Goal: Navigation & Orientation: Understand site structure

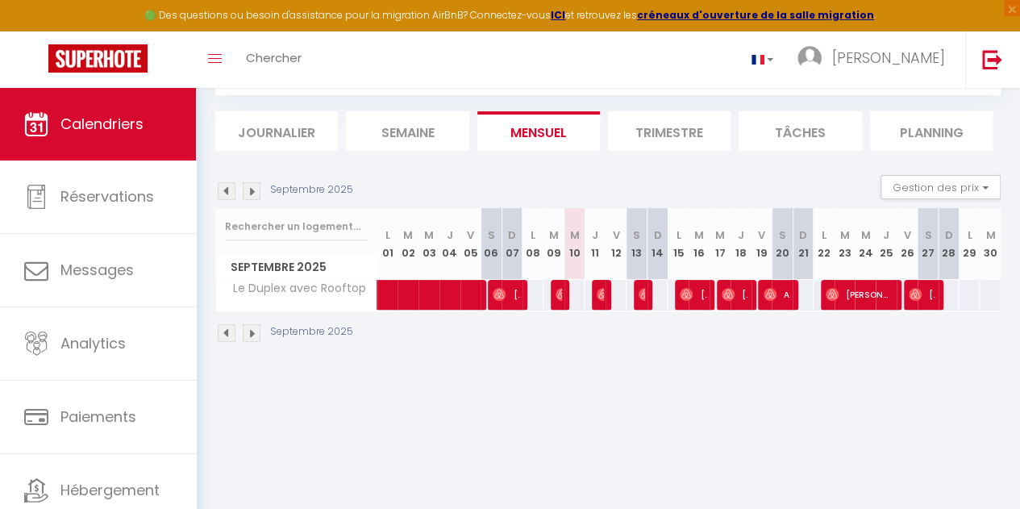
click at [958, 291] on div "259" at bounding box center [969, 295] width 22 height 30
click at [959, 252] on th "L 29" at bounding box center [969, 244] width 21 height 72
click at [958, 291] on div "259" at bounding box center [969, 295] width 22 height 30
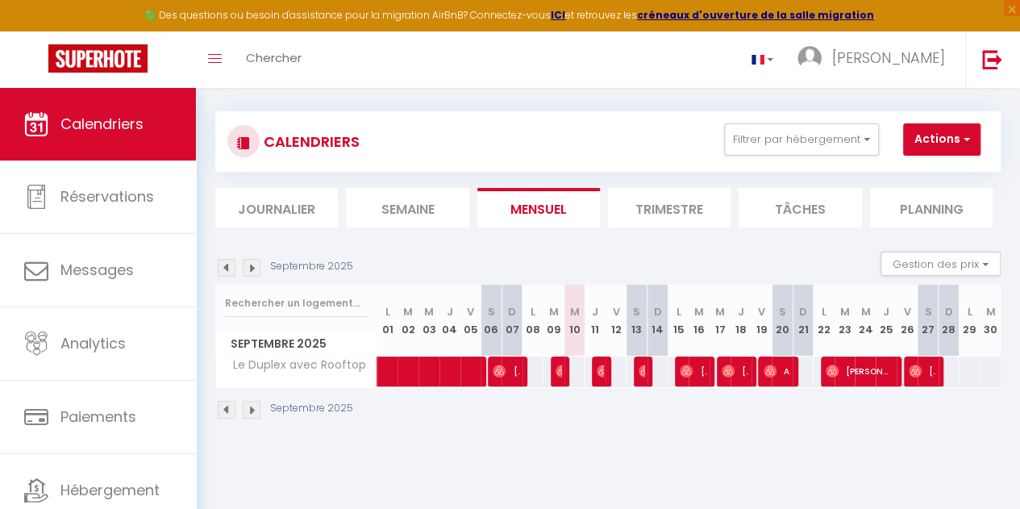
scroll to position [10, 0]
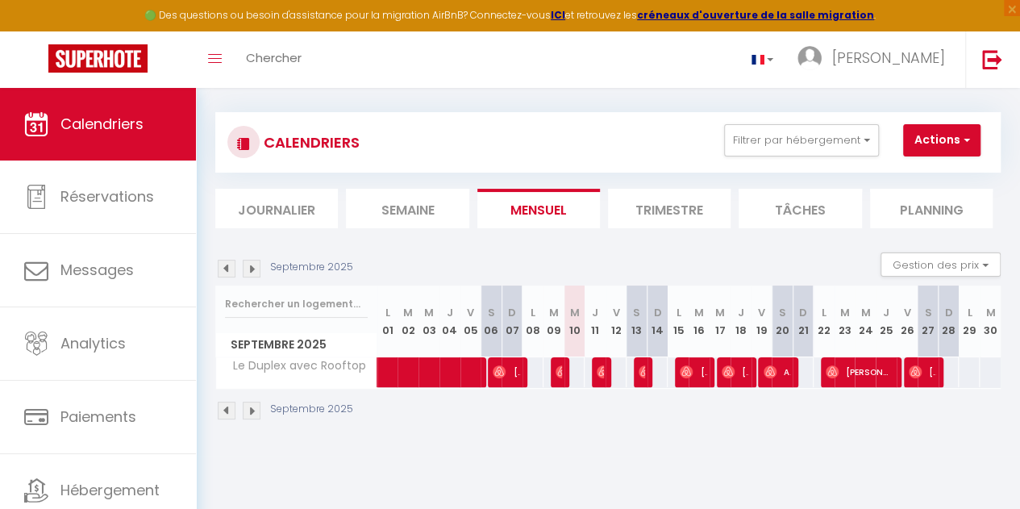
click at [282, 194] on li "Journalier" at bounding box center [276, 209] width 123 height 40
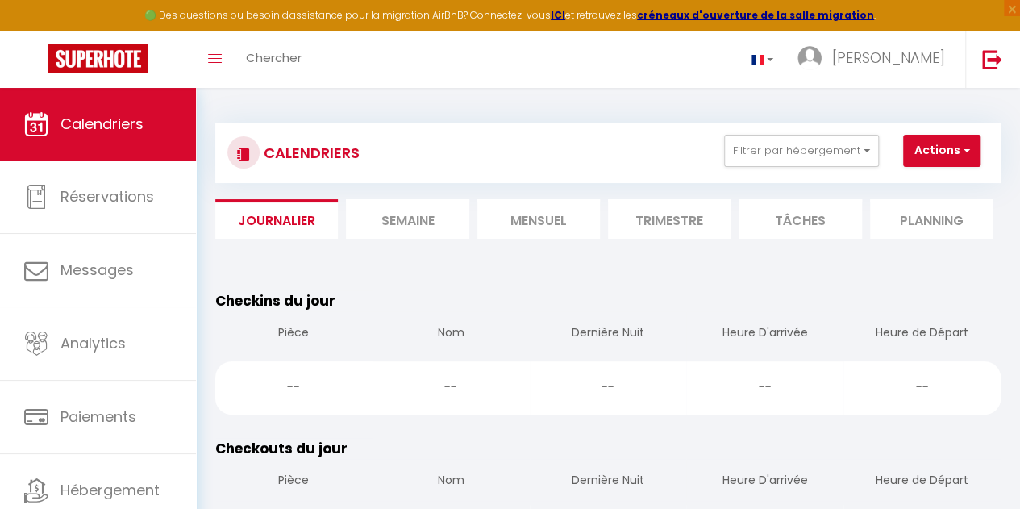
click at [379, 210] on li "Semaine" at bounding box center [407, 219] width 123 height 40
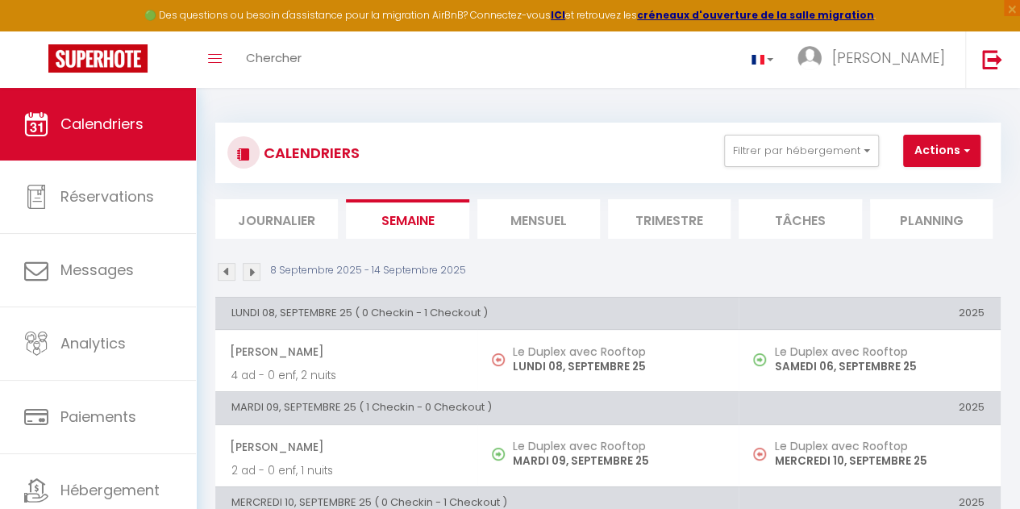
click at [679, 226] on li "Trimestre" at bounding box center [669, 219] width 123 height 40
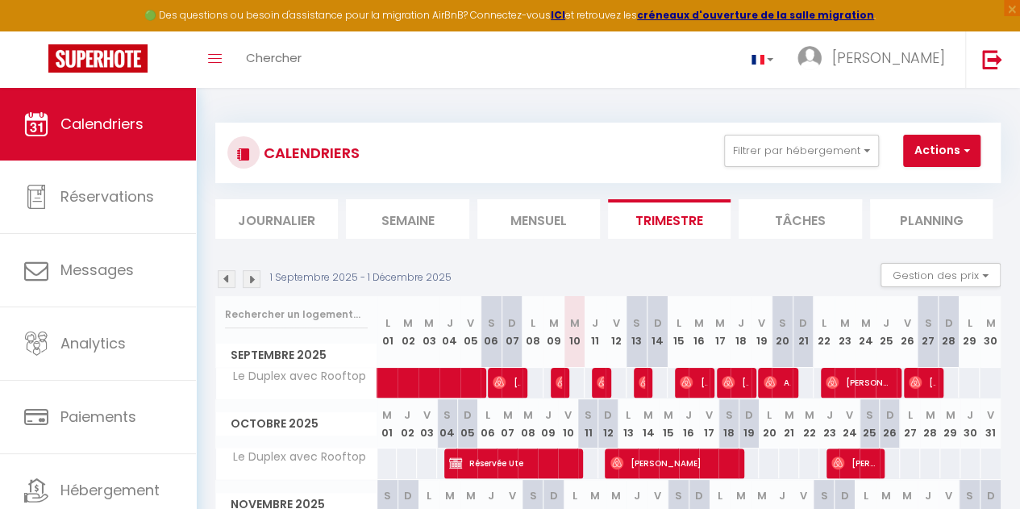
click at [539, 227] on li "Mensuel" at bounding box center [538, 219] width 123 height 40
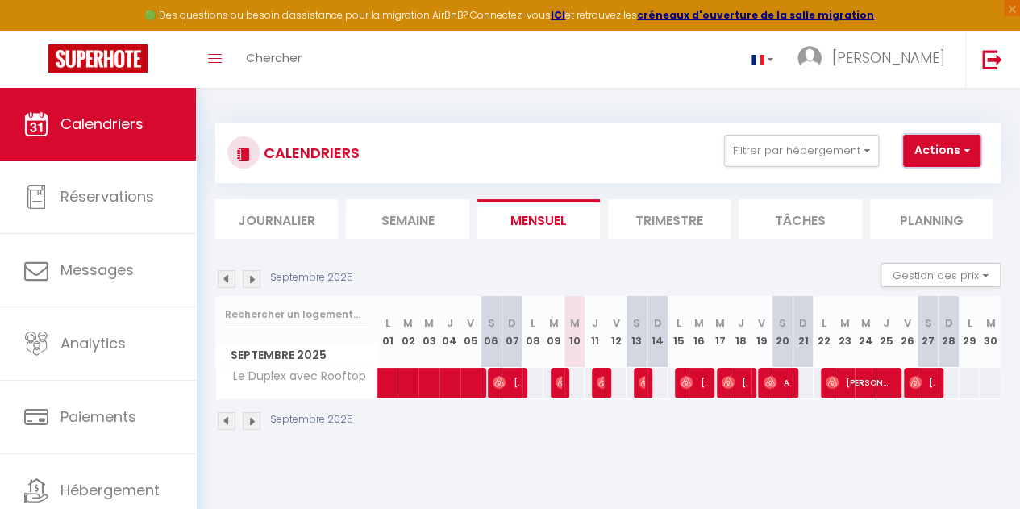
click at [968, 154] on span "button" at bounding box center [965, 150] width 10 height 16
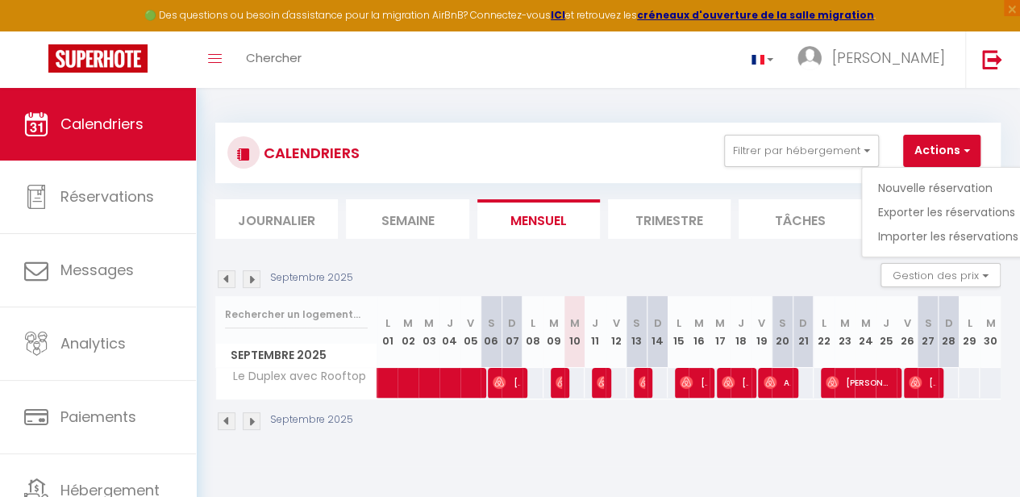
click at [600, 127] on div "CALENDRIERS Filtrer par hébergement [PERSON_NAME] Le Duplex avec Rooftop Efface…" at bounding box center [608, 153] width 786 height 60
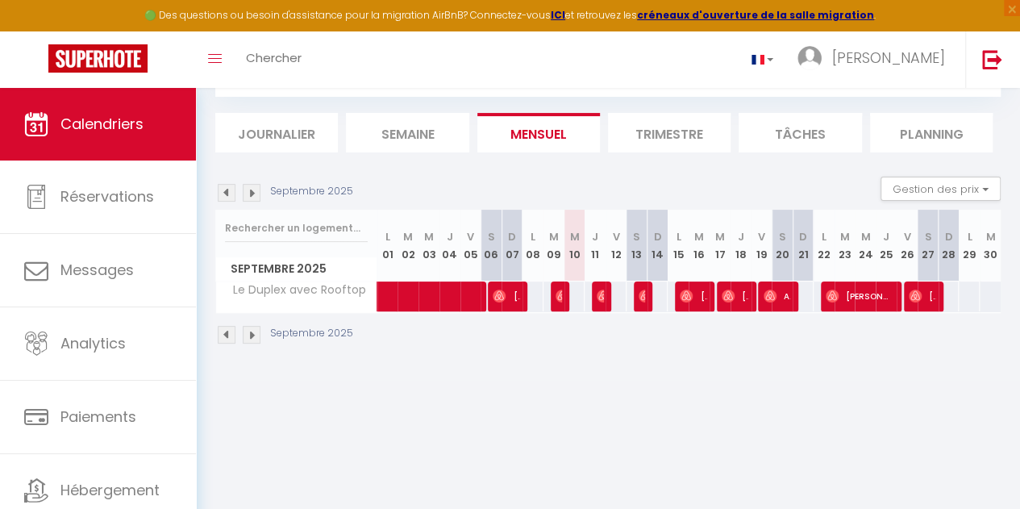
scroll to position [88, 0]
